Goal: Obtain resource: Download file/media

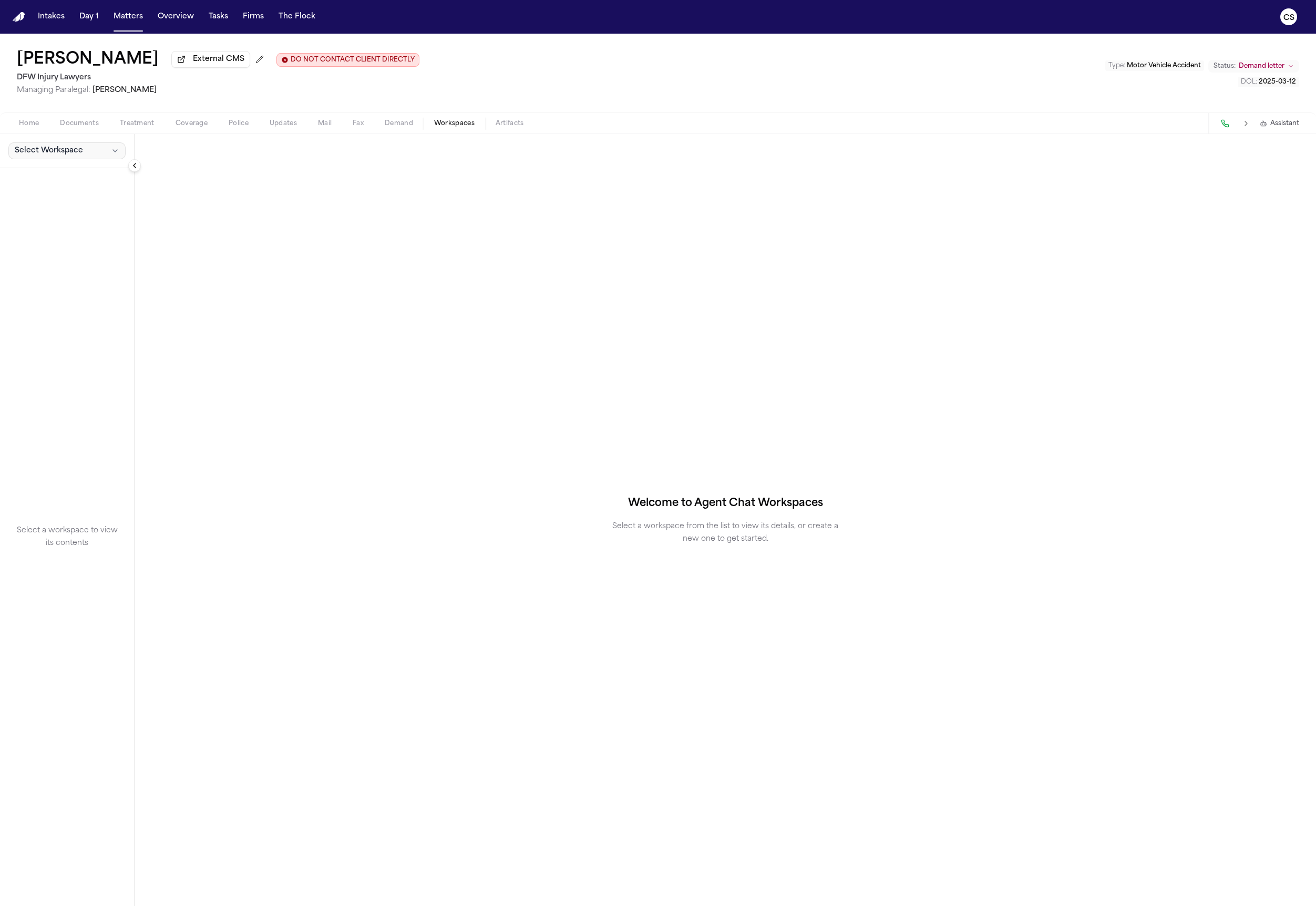
click at [79, 151] on span "Select Workspace" at bounding box center [49, 151] width 68 height 10
click at [64, 197] on span "Finch Agent Demand" at bounding box center [59, 193] width 95 height 10
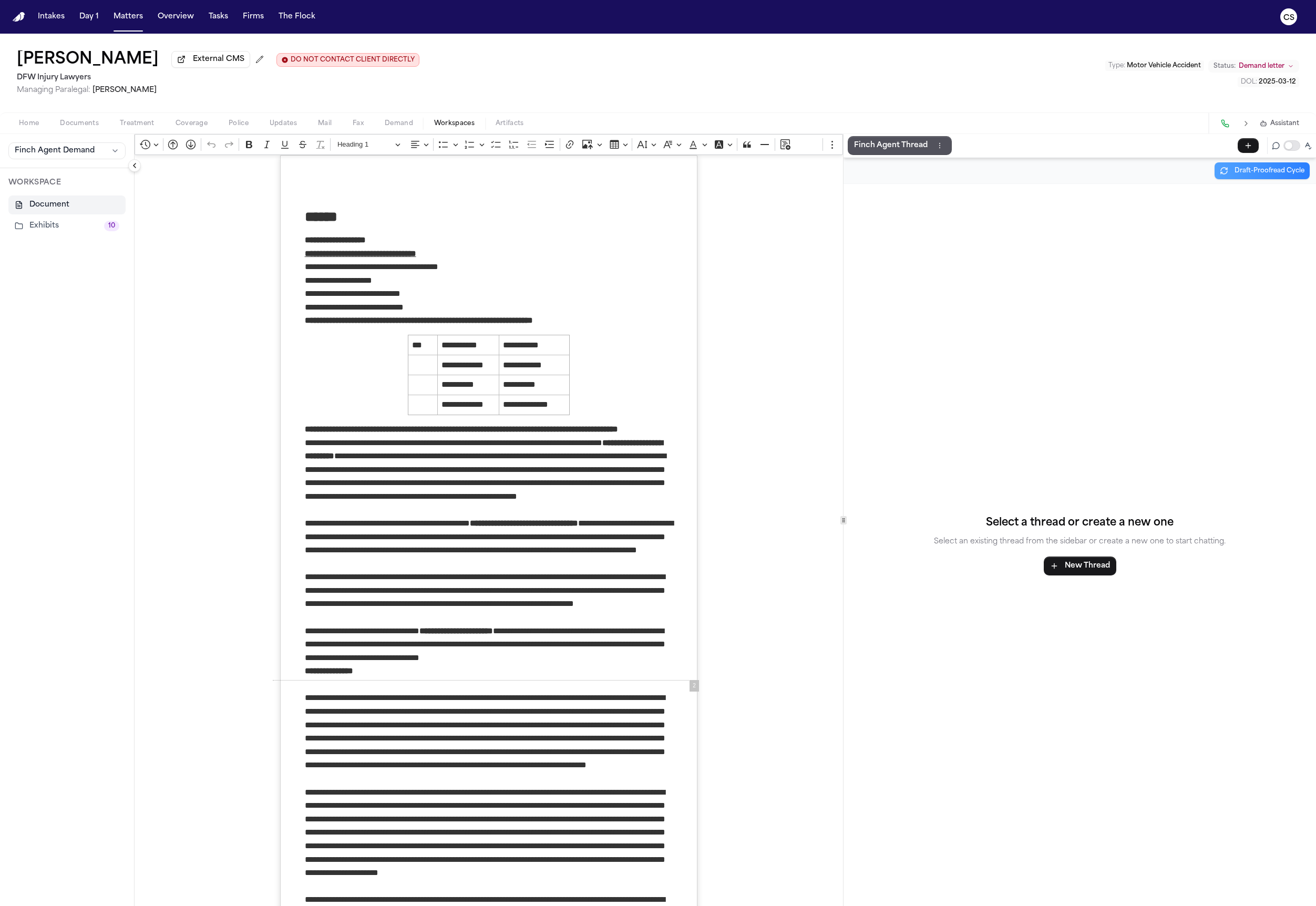
click at [58, 235] on button "Exhibits 10" at bounding box center [67, 226] width 117 height 19
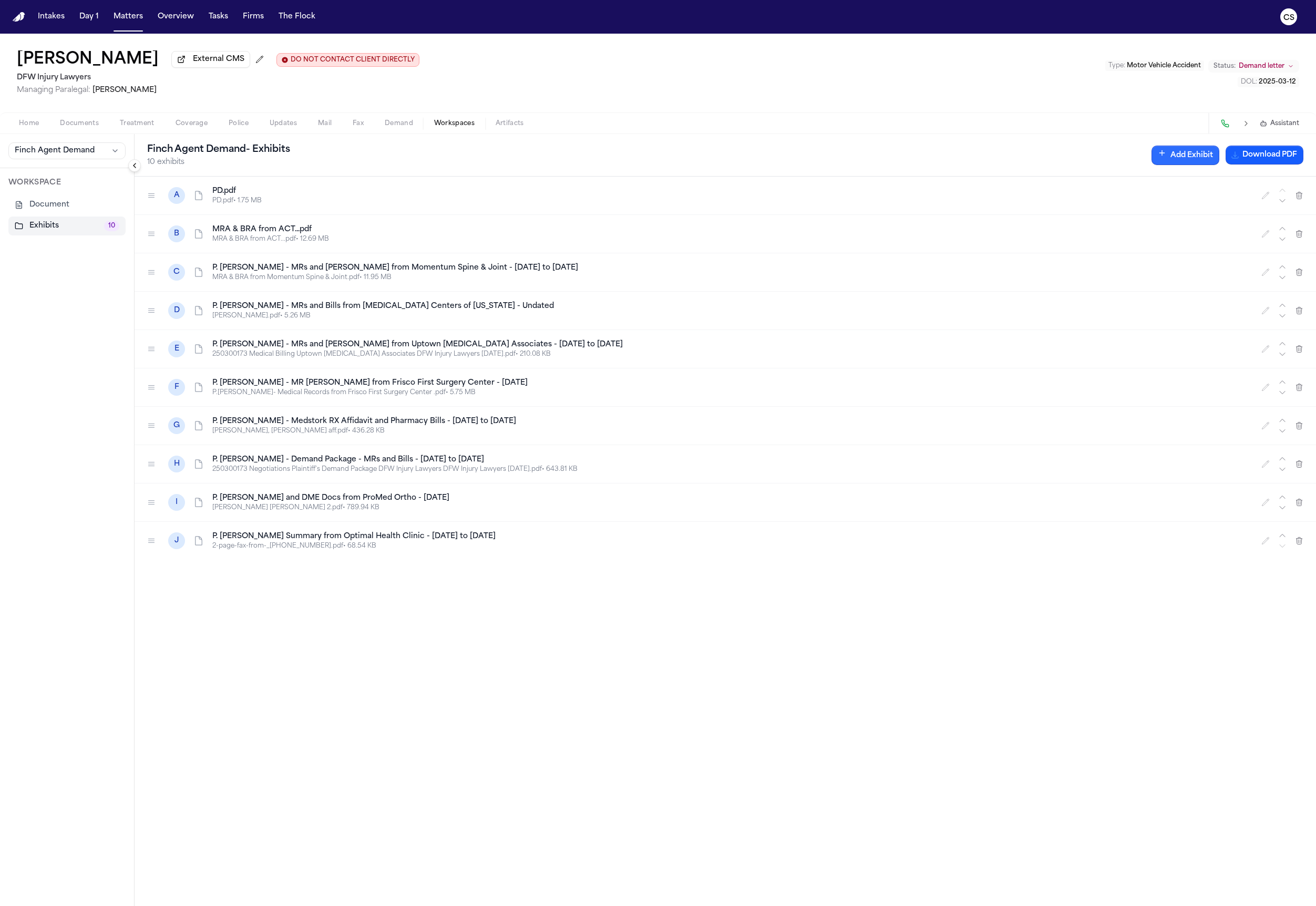
click at [1191, 156] on button "Add Exhibit" at bounding box center [1185, 155] width 68 height 19
click at [960, 208] on input "Document" at bounding box center [968, 208] width 99 height 19
click at [1018, 215] on button "button" at bounding box center [1009, 210] width 17 height 22
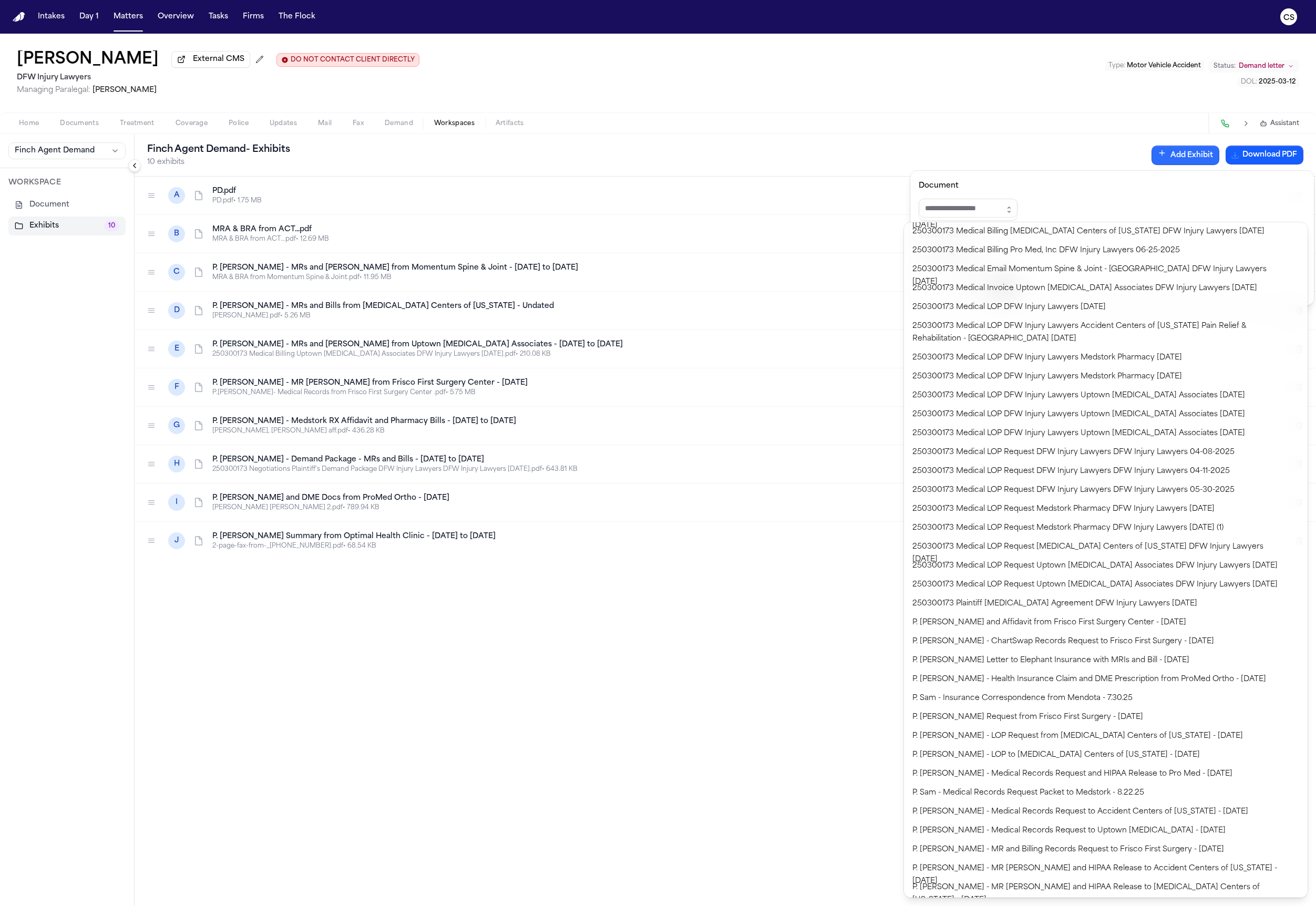
type input "*"
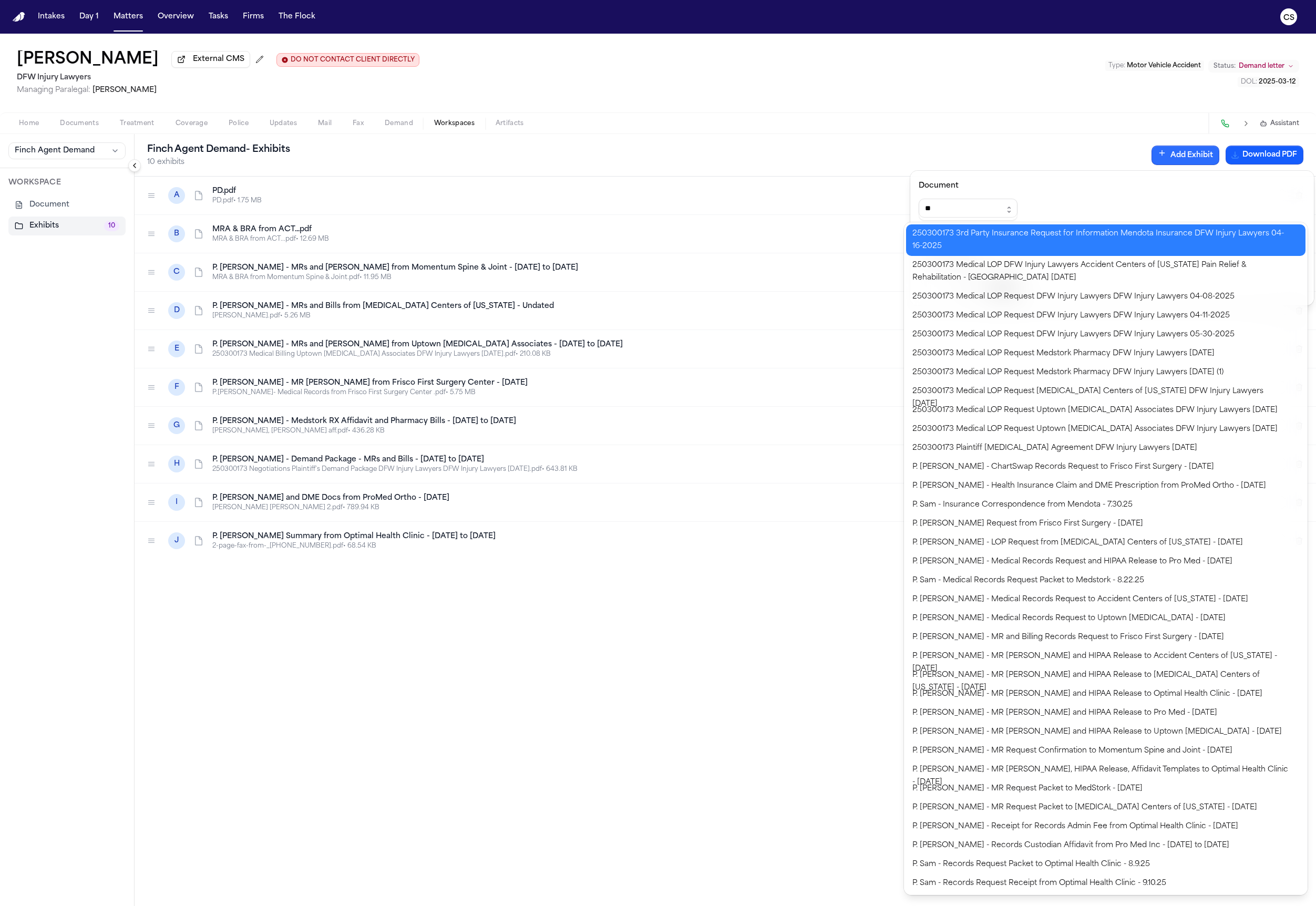
type input "*"
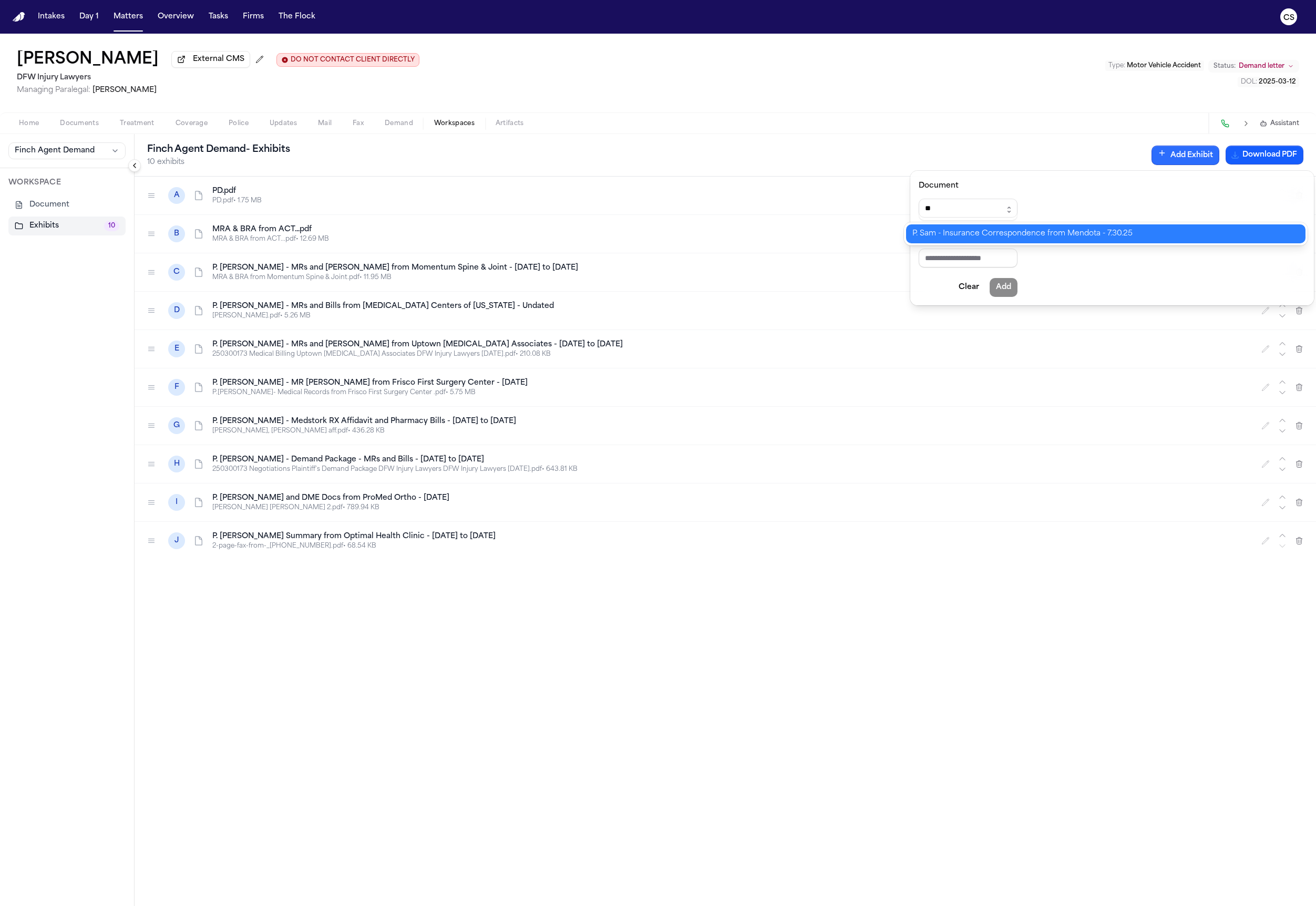
type input "*"
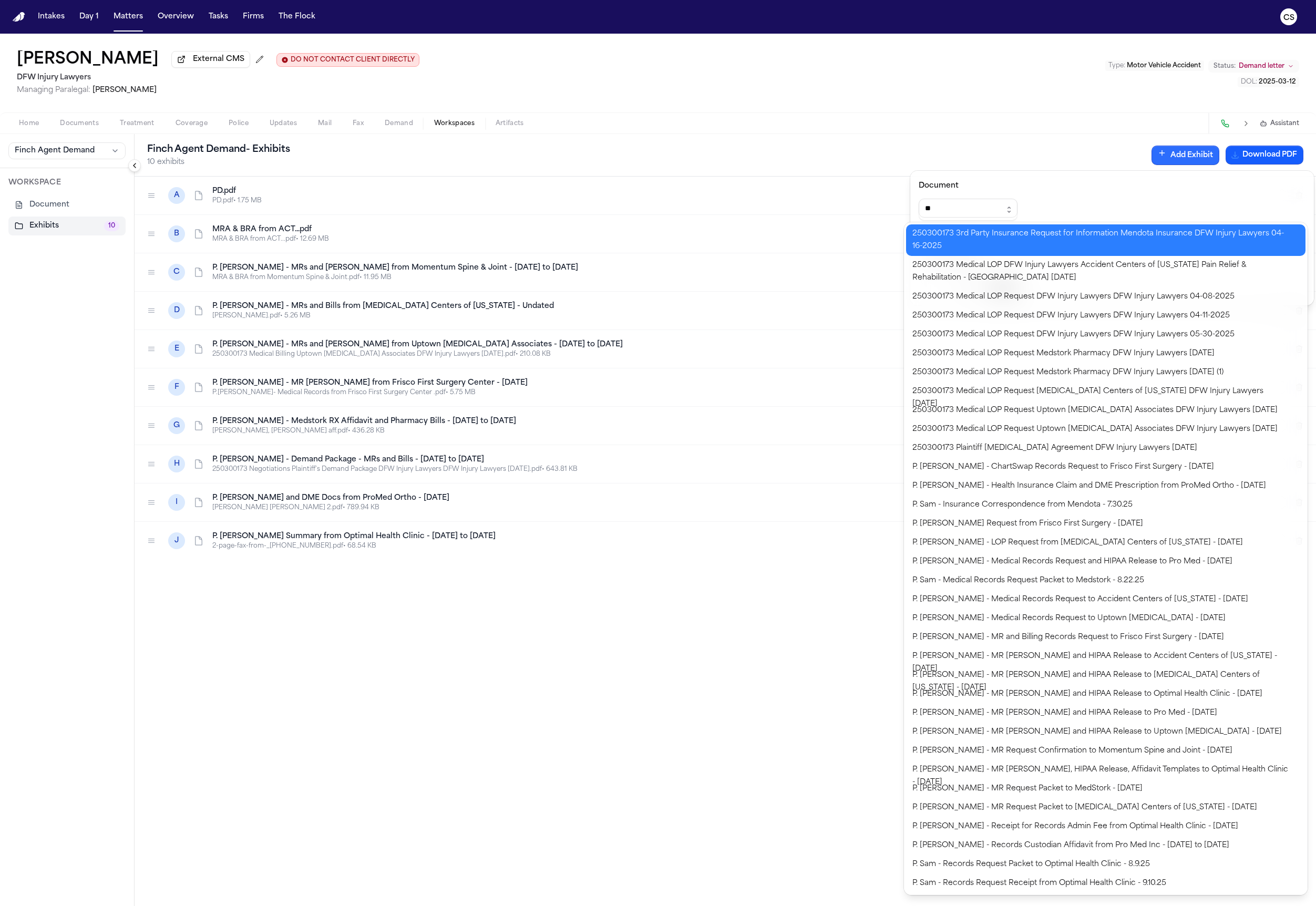
type input "*"
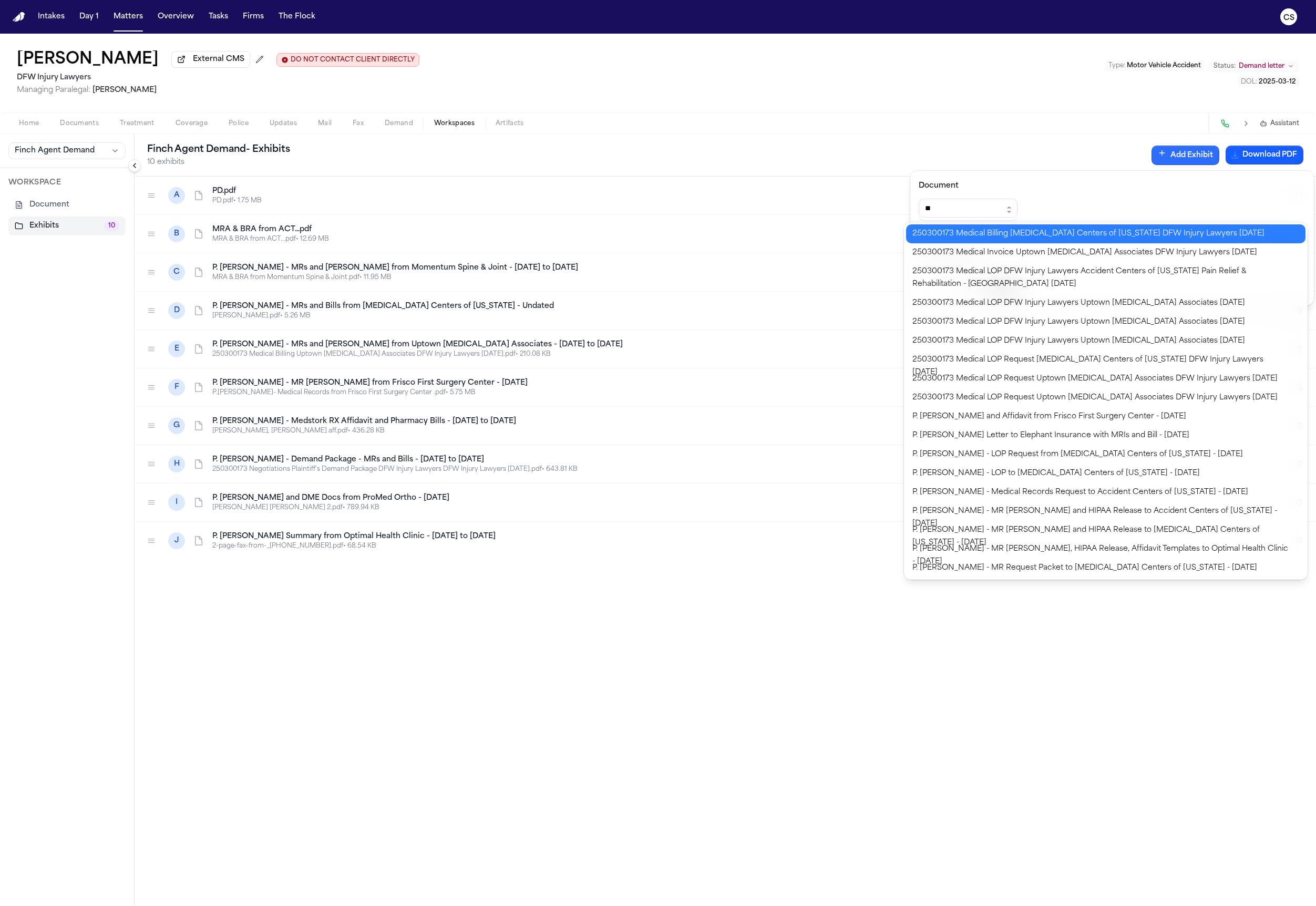
type input "*"
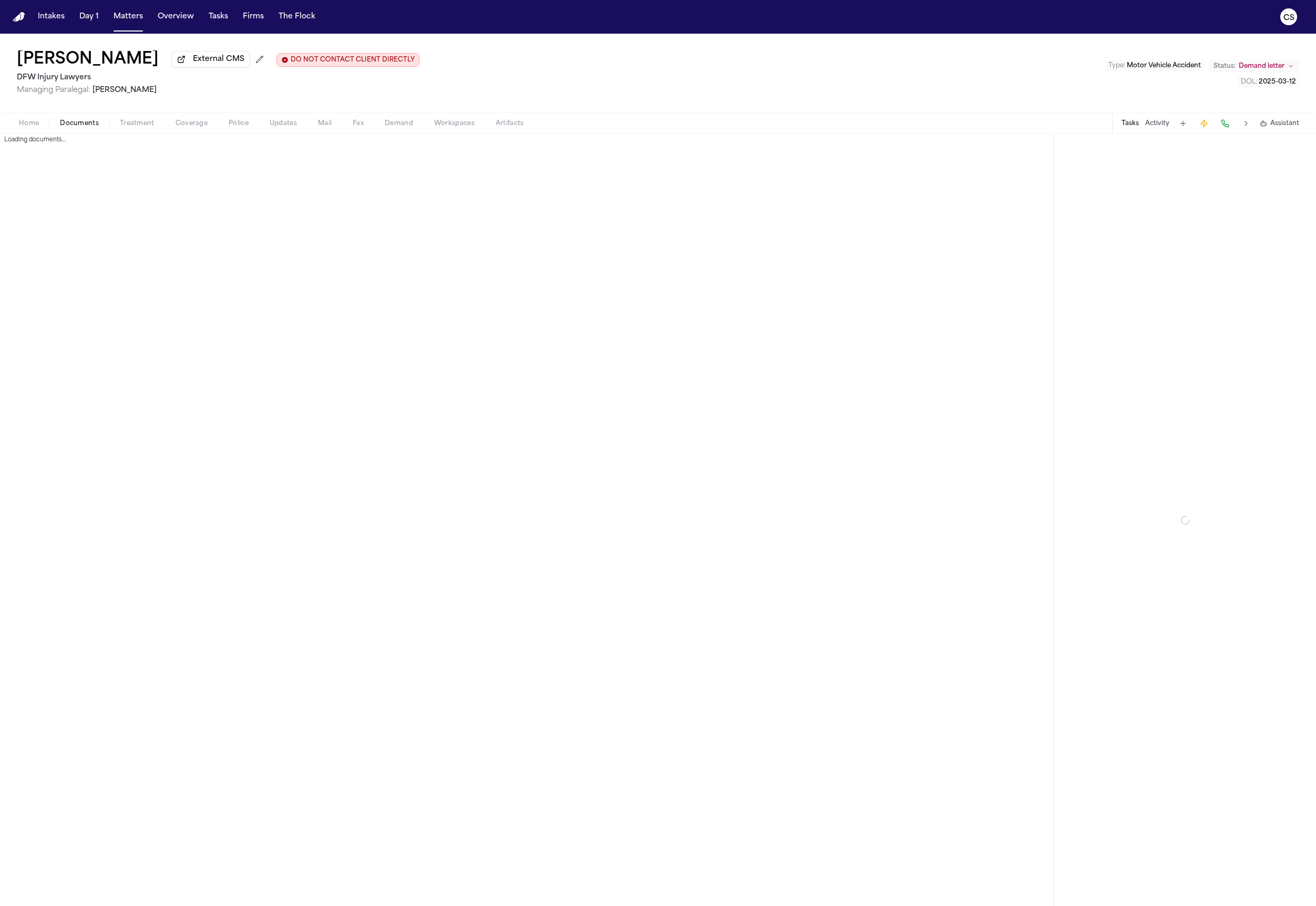
click at [73, 128] on span "Documents" at bounding box center [79, 123] width 39 height 8
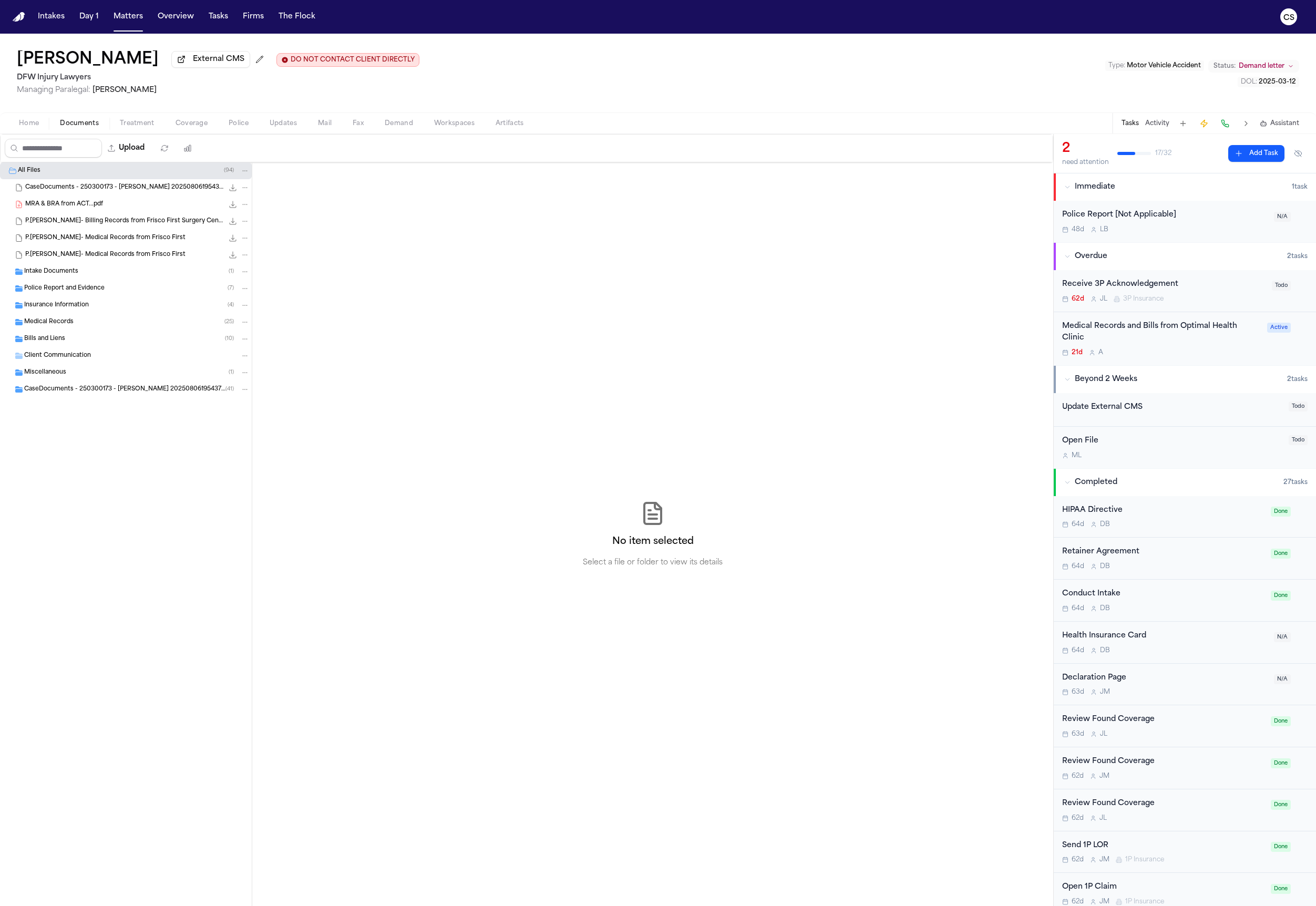
click at [89, 192] on span "CaseDocuments - 250300173 - Sam v. Francisca 20250806195437.zip" at bounding box center [124, 188] width 198 height 9
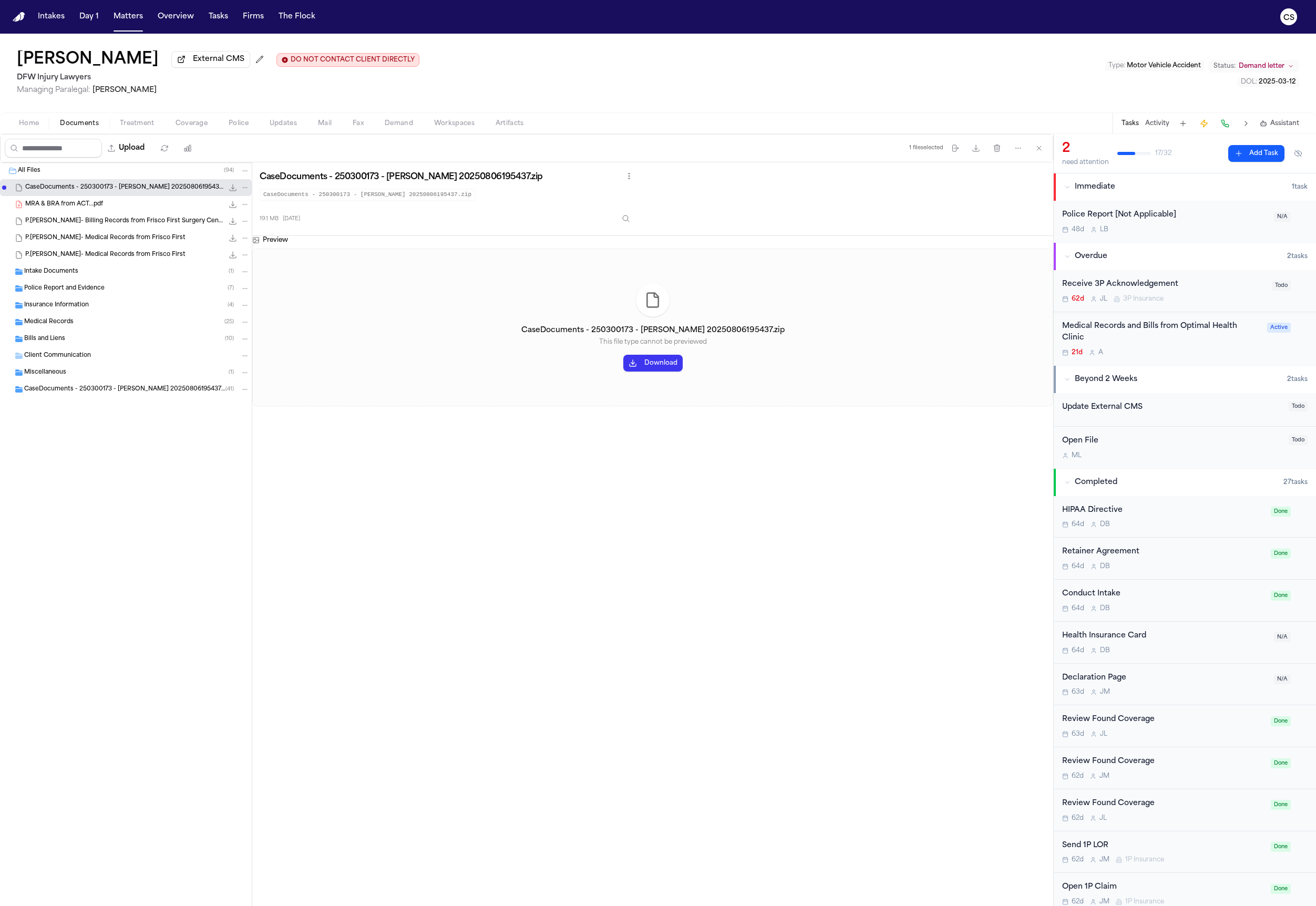
click at [85, 213] on div "MRA & BRA from ACT...pdf 12.7 MB • PDF" at bounding box center [125, 204] width 252 height 17
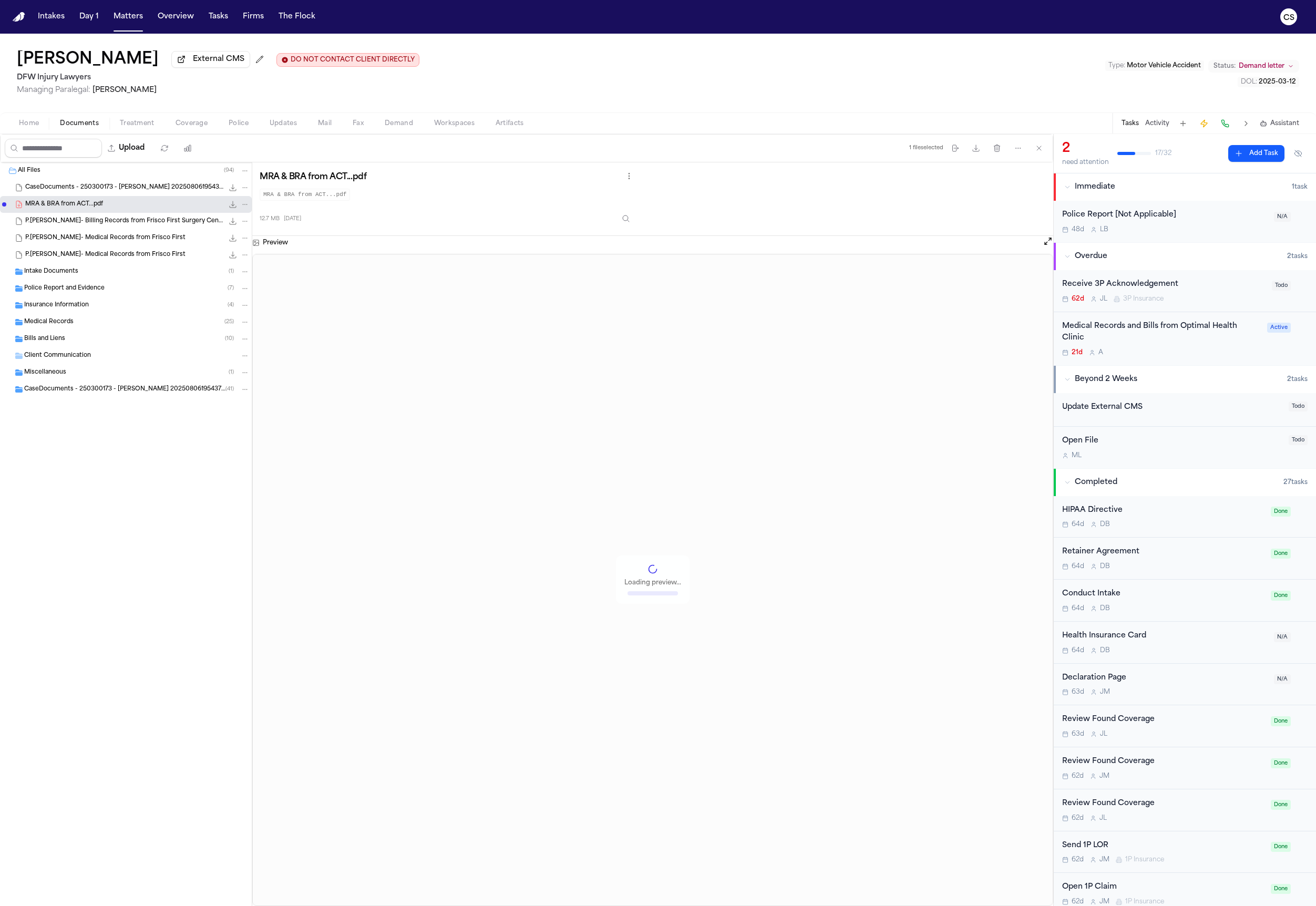
click at [82, 233] on div "P.Sam- Medical Records from Frisco First 5.7 MB • SAM- MEDICAL RECORDS FROM FRI…" at bounding box center [125, 237] width 252 height 17
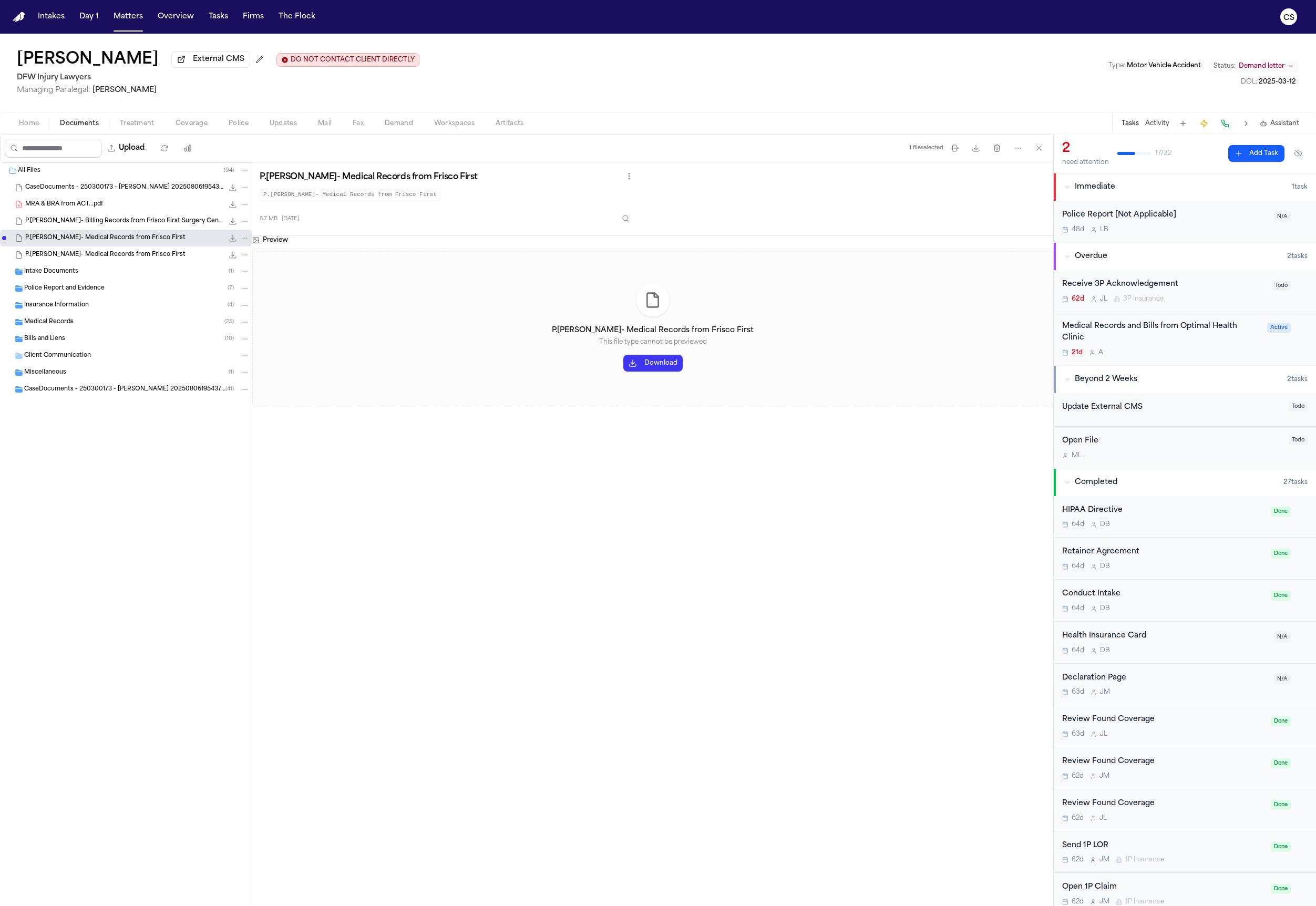
click at [0, 0] on span "1.5 MB • SAM- BILLING RECORDS FROM FRISCO FIRST SURGERY CENTER" at bounding box center [0, 0] width 0 height 0
click at [0, 0] on span "5.7 MB • SAM- MEDICAL RECORDS FROM FRISCO FIRST" at bounding box center [0, 0] width 0 height 0
click at [79, 277] on div "Intake Documents ( 1 )" at bounding box center [137, 272] width 226 height 10
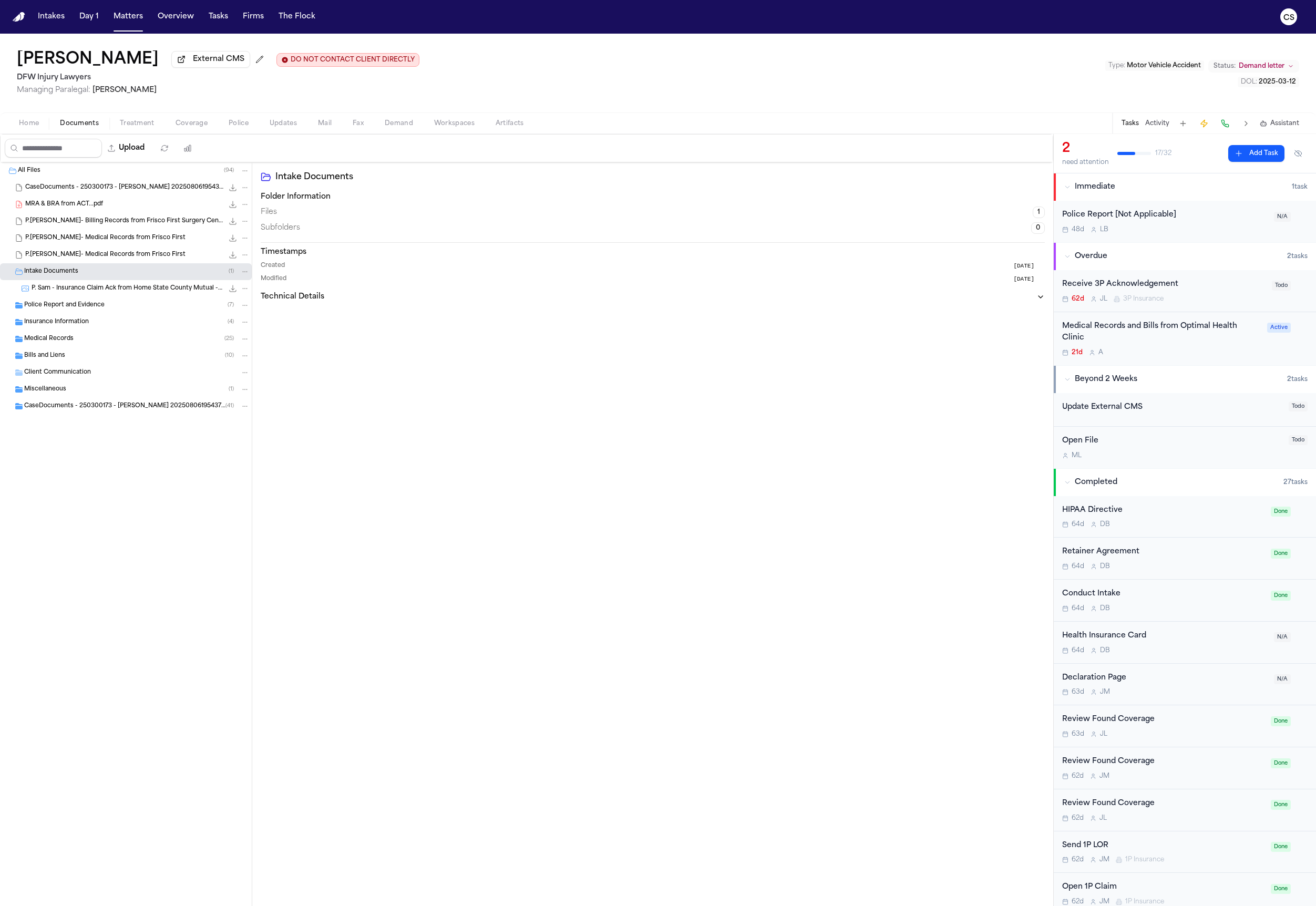
click at [74, 294] on div "P. Sam - Insurance Claim Ack from Home State County Mutual - 3.13.25 160.5 KB •…" at bounding box center [140, 289] width 218 height 10
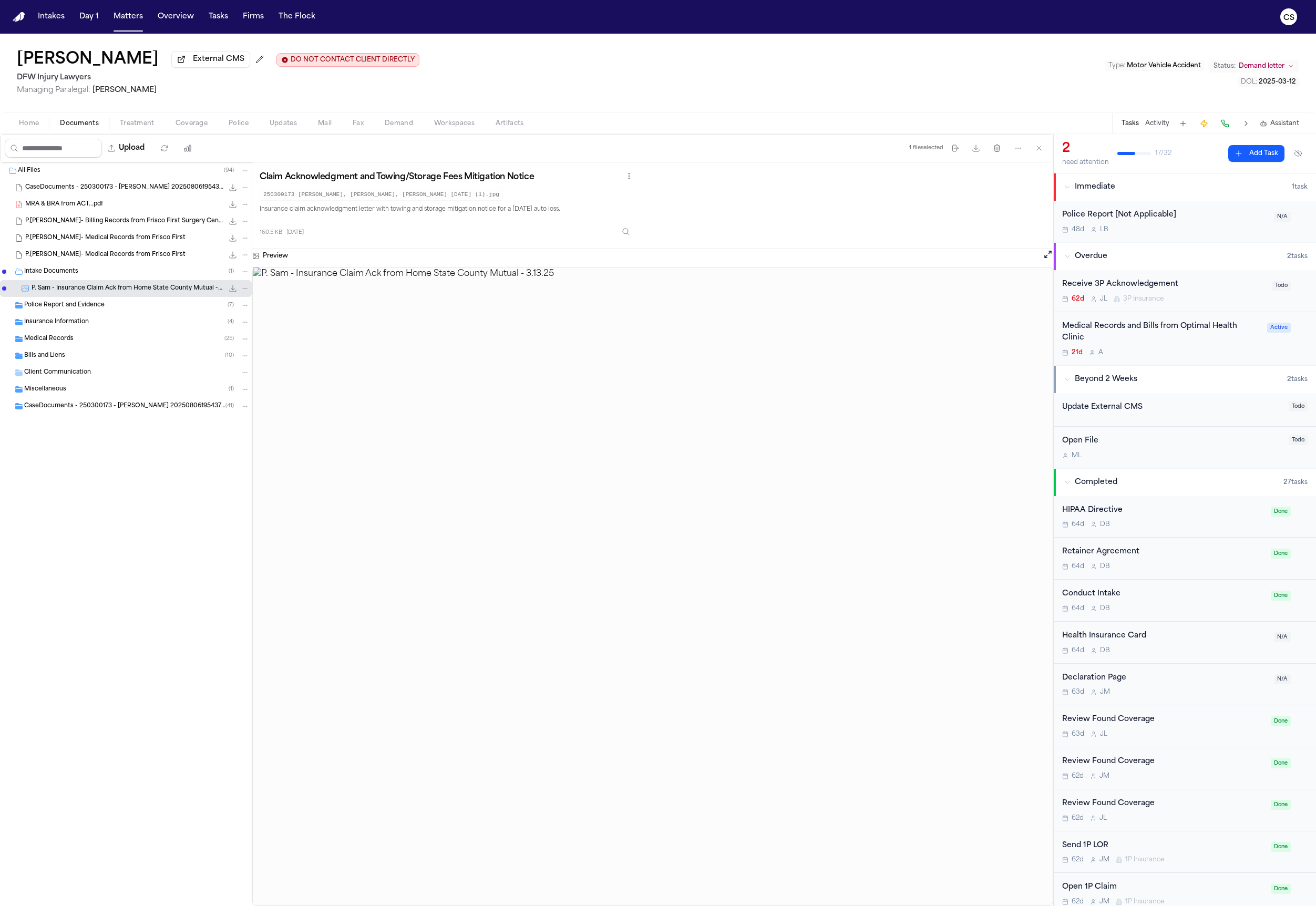
click at [79, 312] on div "Police Report and Evidence ( 7 )" at bounding box center [125, 305] width 252 height 17
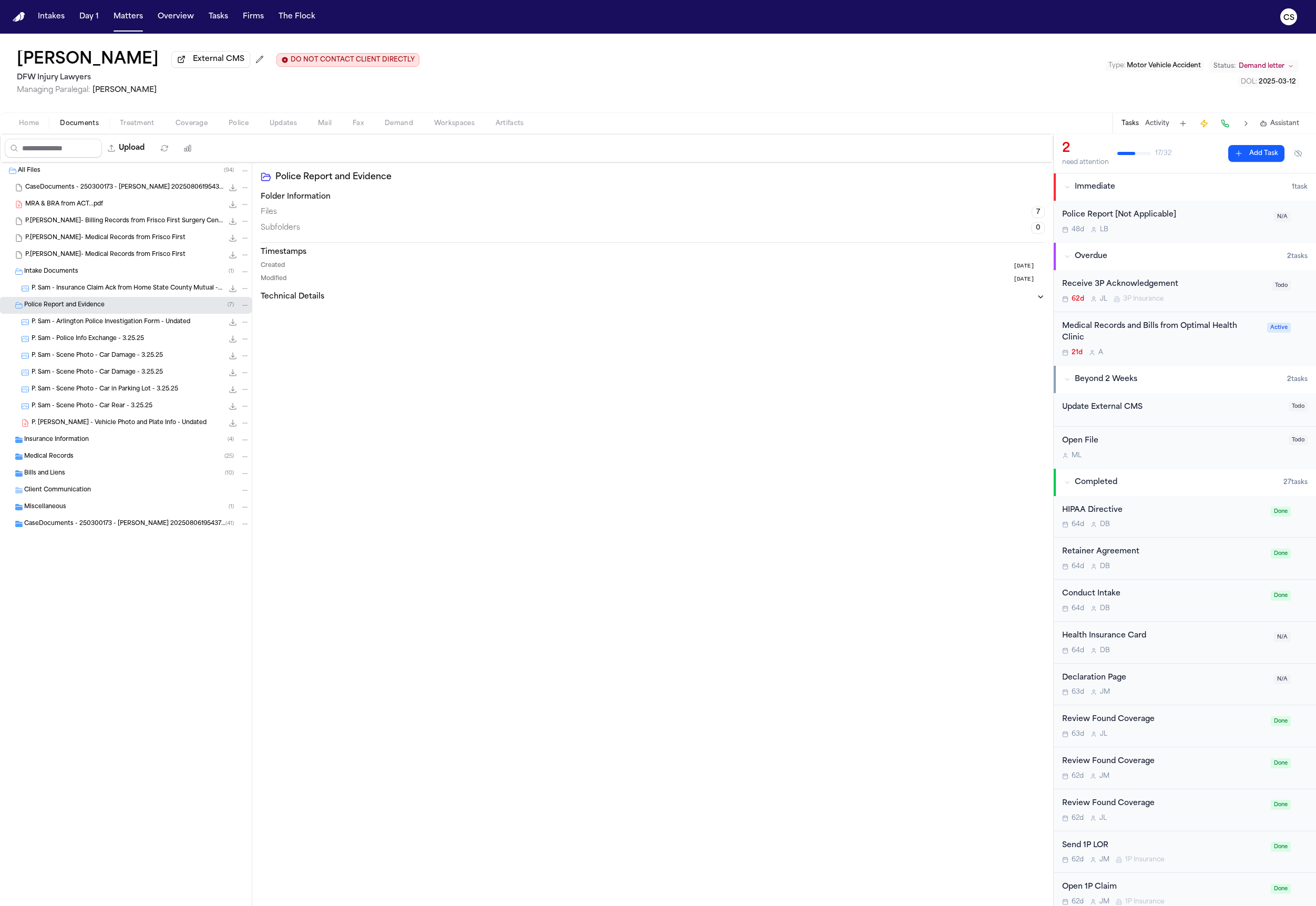
click at [85, 324] on span "P. Sam - Arlington Police Investigation Form - Undated" at bounding box center [111, 322] width 159 height 9
